Goal: Check status: Check status

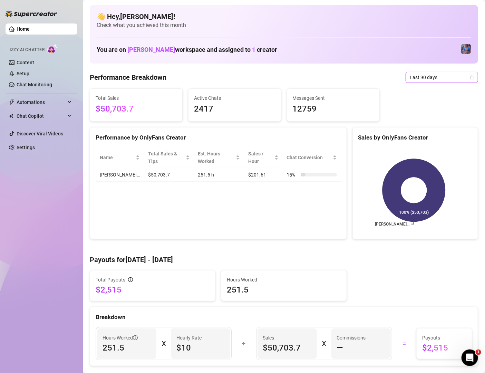
click at [425, 79] on span "Last 90 days" at bounding box center [442, 77] width 64 height 10
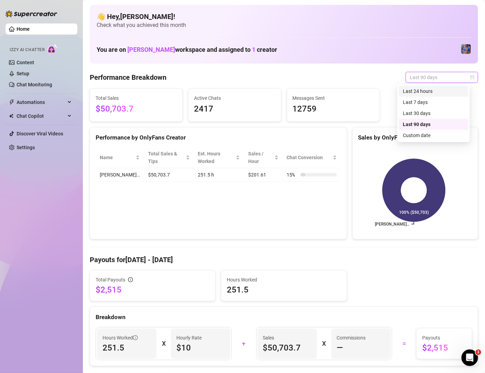
click at [427, 92] on div "Last 24 hours" at bounding box center [433, 91] width 61 height 8
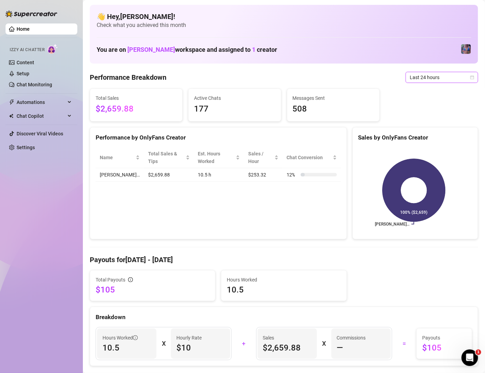
click at [419, 79] on span "Last 24 hours" at bounding box center [442, 77] width 64 height 10
click at [420, 122] on div "Last 90 days" at bounding box center [433, 124] width 61 height 8
click at [449, 77] on span "Last 90 days" at bounding box center [442, 77] width 64 height 10
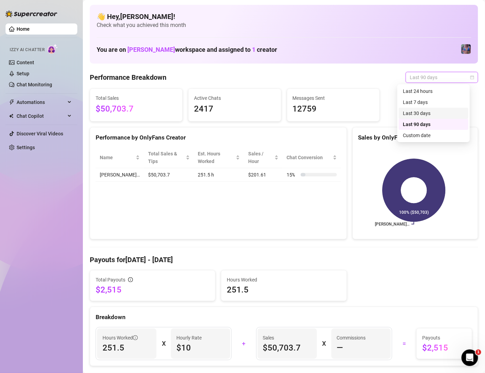
click at [421, 113] on div "Last 30 days" at bounding box center [433, 113] width 61 height 8
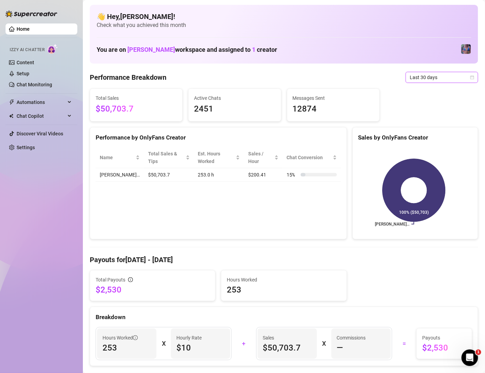
click at [442, 78] on span "Last 30 days" at bounding box center [442, 77] width 64 height 10
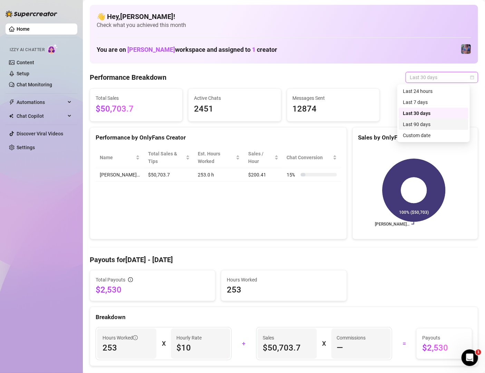
click at [433, 123] on div "Last 90 days" at bounding box center [433, 124] width 61 height 8
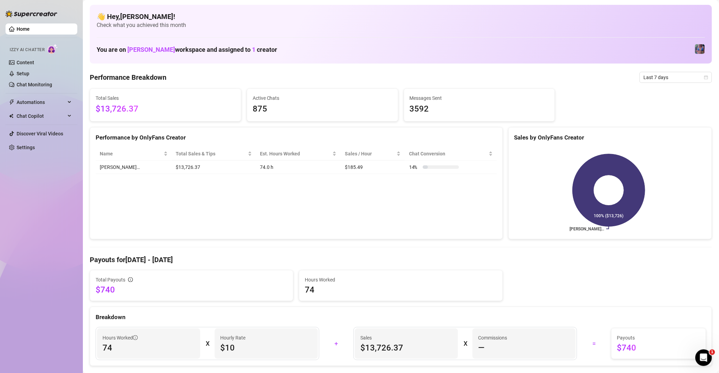
click at [669, 77] on span "Last 7 days" at bounding box center [676, 77] width 64 height 10
click at [669, 122] on div "Last 90 days" at bounding box center [667, 124] width 61 height 8
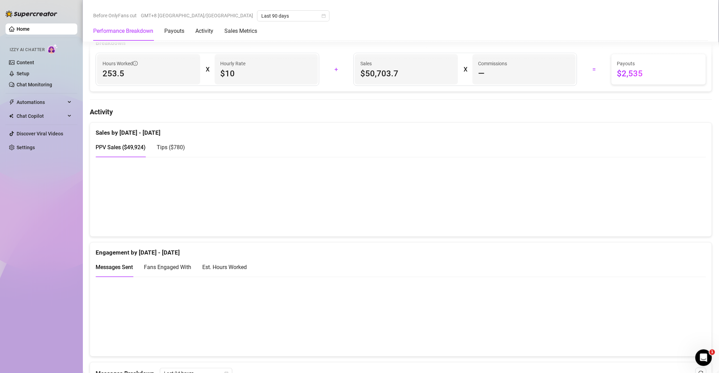
scroll to position [298, 0]
